Goal: Task Accomplishment & Management: Use online tool/utility

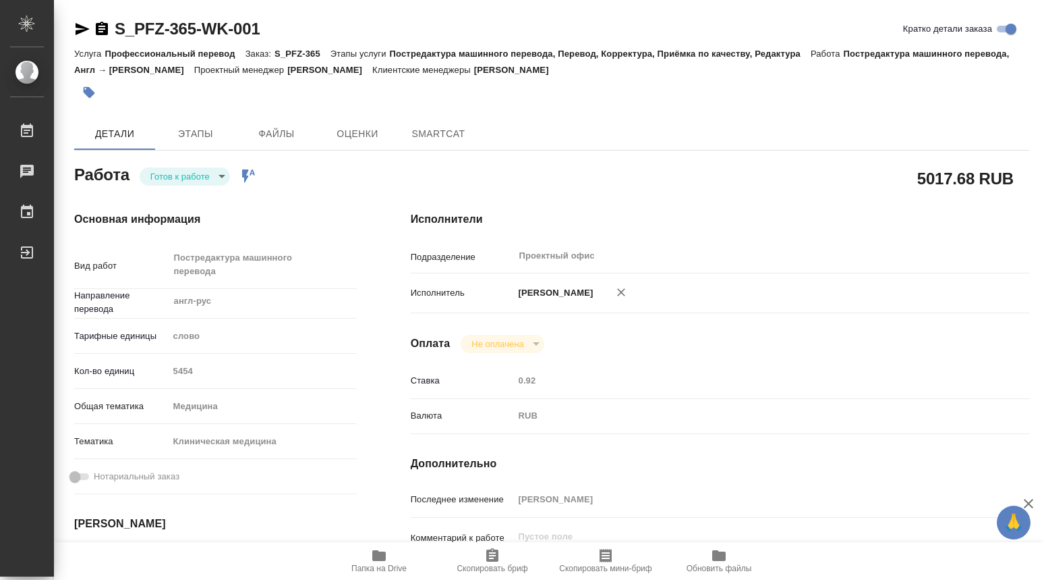
type textarea "x"
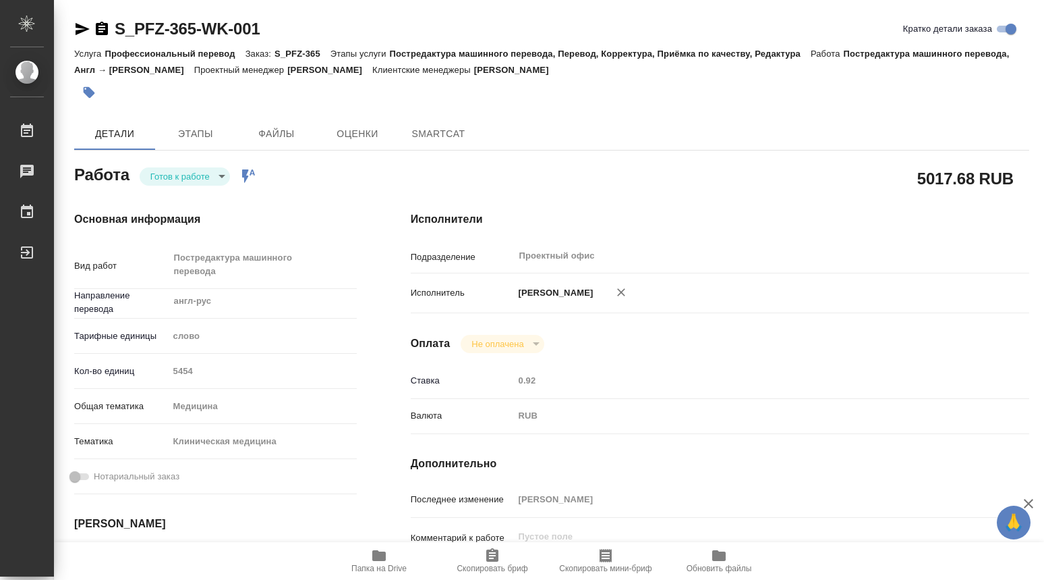
type textarea "x"
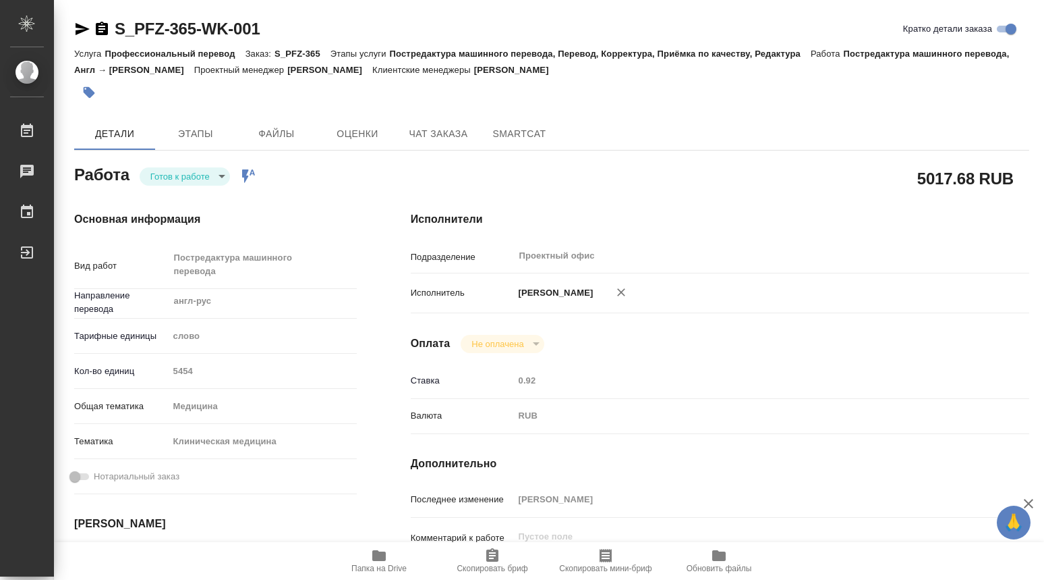
type textarea "x"
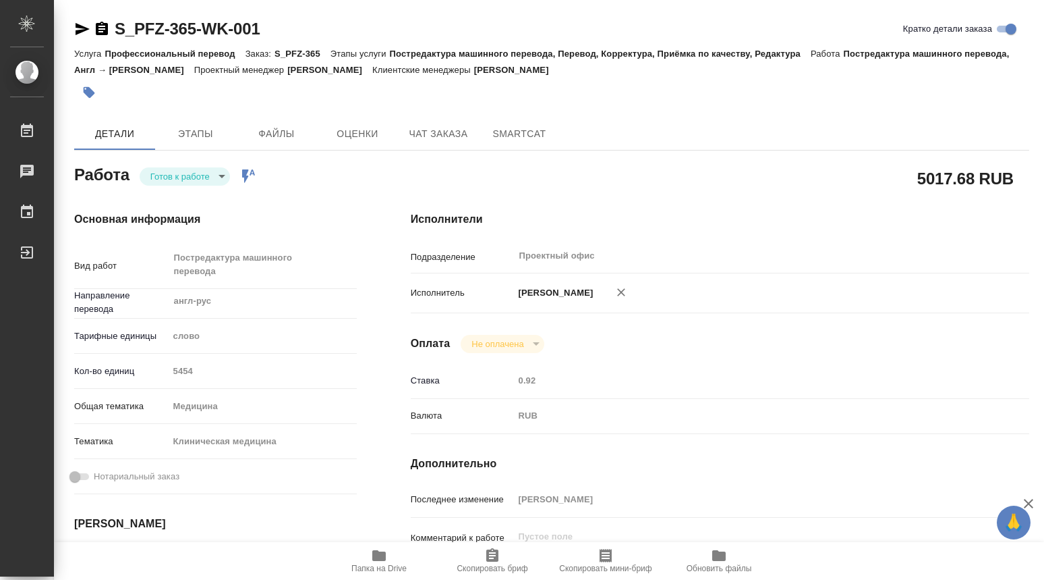
scroll to position [225, 0]
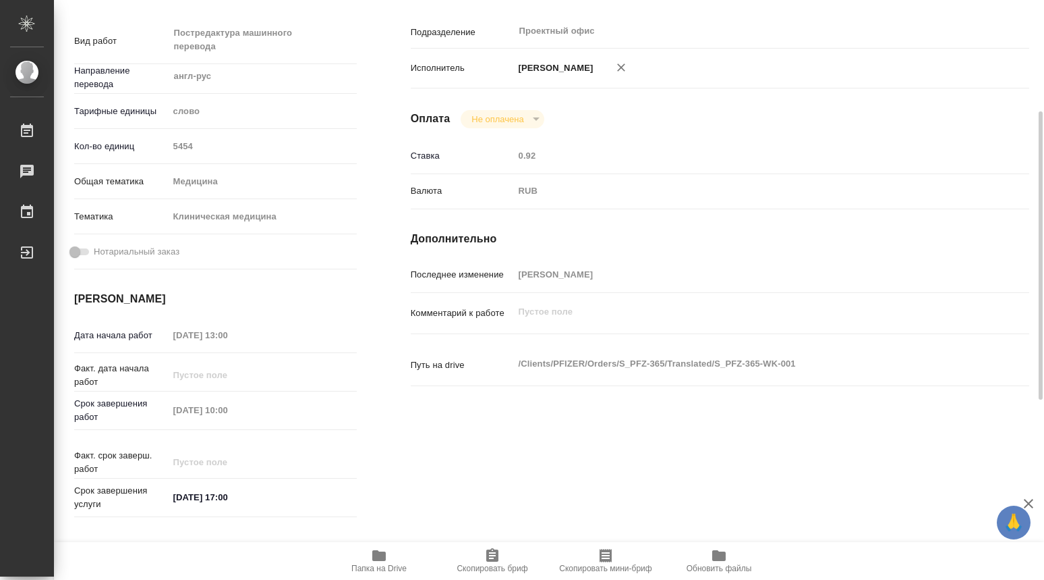
type textarea "x"
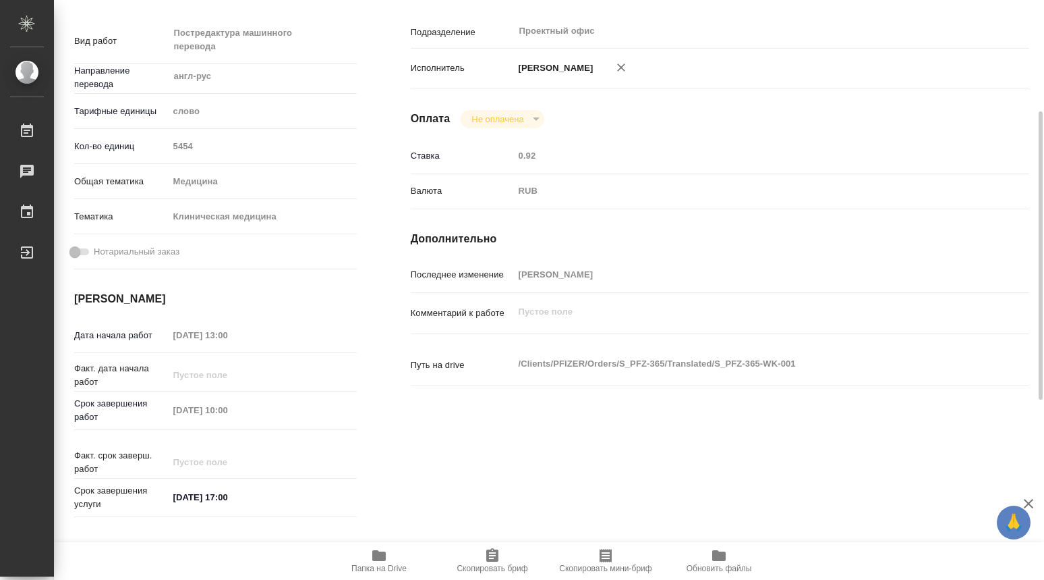
scroll to position [0, 0]
